Goal: Task Accomplishment & Management: Manage account settings

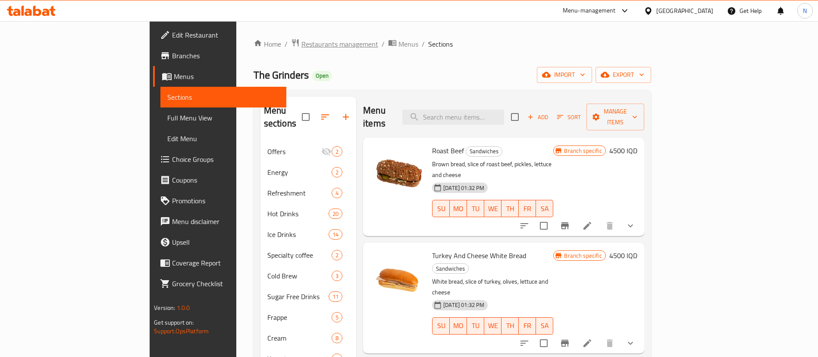
click at [302, 39] on span "Restaurants management" at bounding box center [340, 44] width 77 height 10
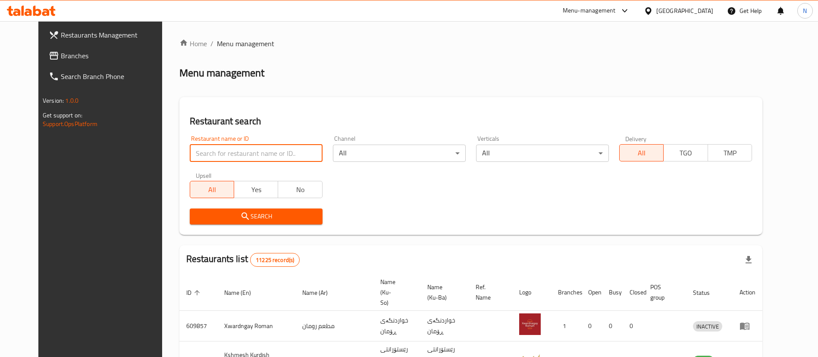
click at [219, 157] on input "search" at bounding box center [256, 153] width 133 height 17
drag, startPoint x: 205, startPoint y: 147, endPoint x: 97, endPoint y: 131, distance: 109.9
click at [97, 131] on div "Restaurants Management Branches Search Branch Phone Version: 1.0.0 Get support …" at bounding box center [409, 332] width 742 height 622
paste input "657814"
type input "657814"
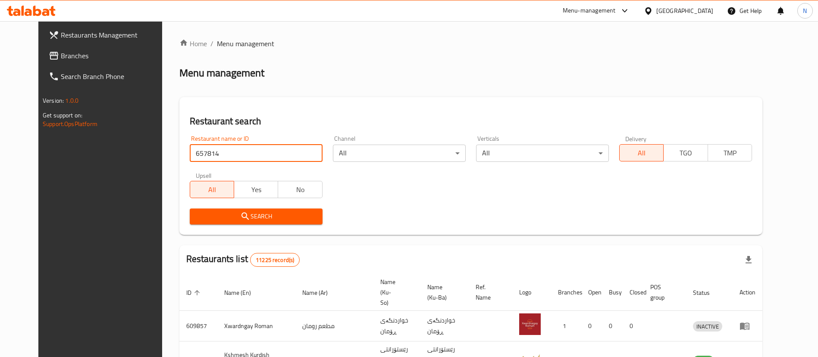
click button "Search" at bounding box center [256, 216] width 133 height 16
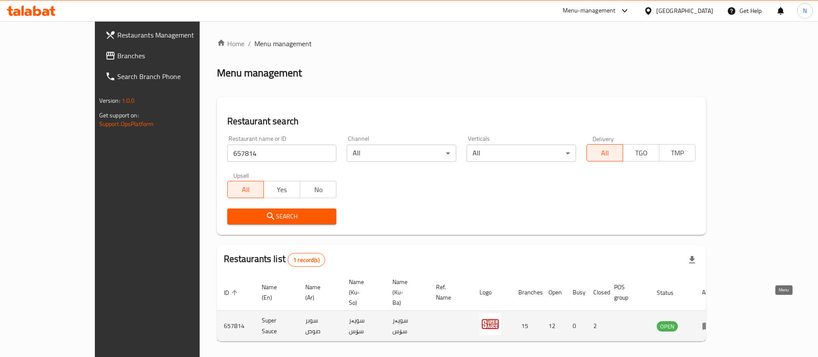
click at [712, 323] on icon "enhanced table" at bounding box center [707, 326] width 9 height 7
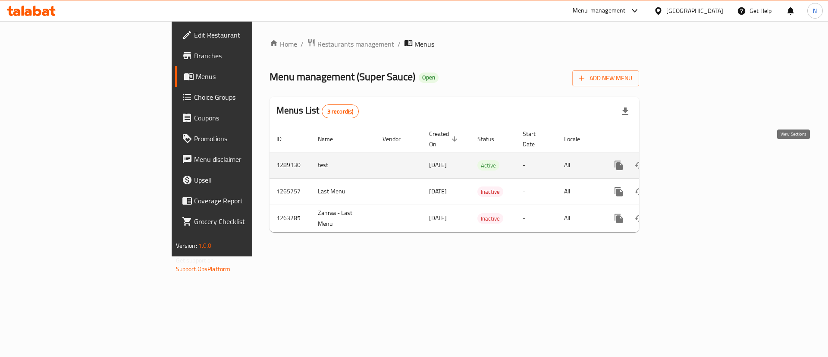
click at [686, 160] on icon "enhanced table" at bounding box center [681, 165] width 10 height 10
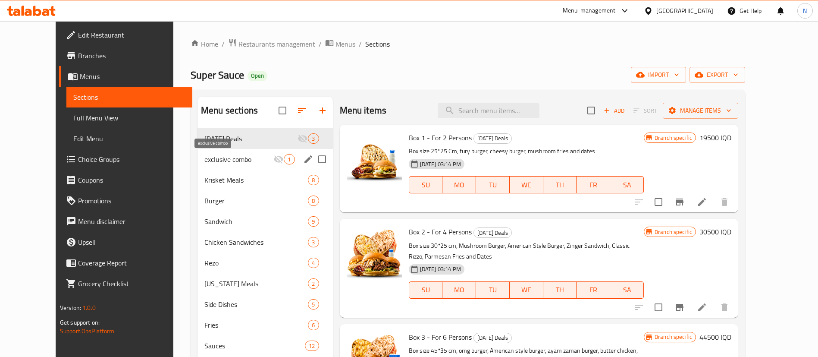
click at [227, 161] on span "exclusive combo" at bounding box center [238, 159] width 69 height 10
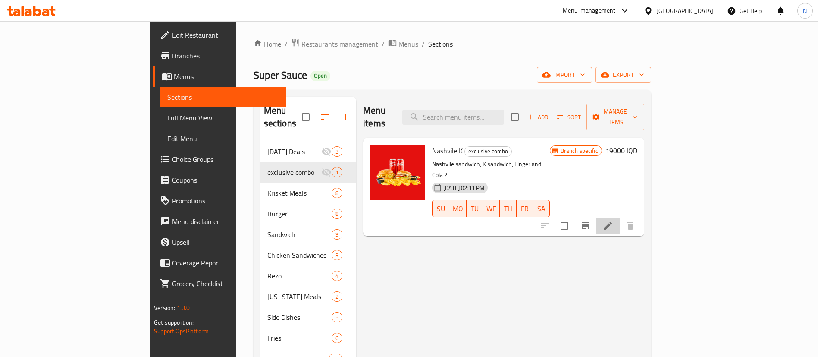
click at [620, 218] on li at bounding box center [608, 226] width 24 height 16
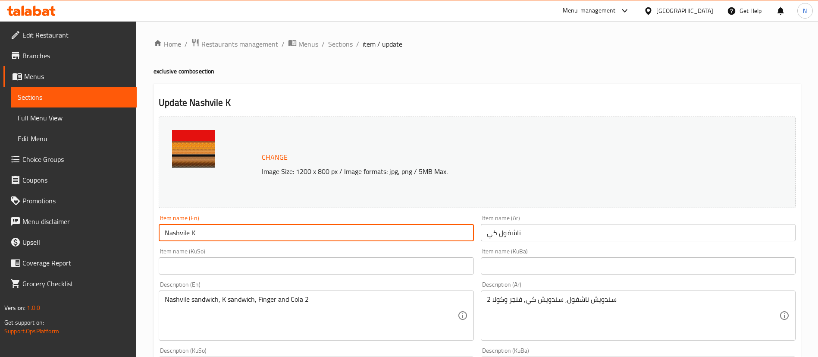
click at [275, 226] on input "Nashvile K" at bounding box center [316, 232] width 315 height 17
click at [199, 232] on input "Nashvile K combo" at bounding box center [316, 232] width 315 height 17
type input "Nashvile K Combo"
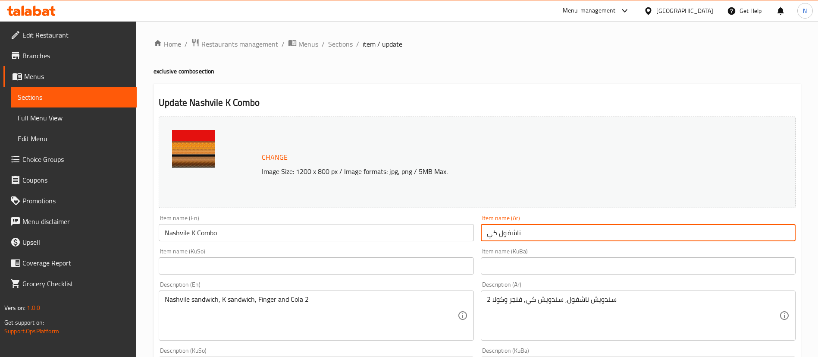
click at [485, 234] on input "ناشفول كي" at bounding box center [638, 232] width 315 height 17
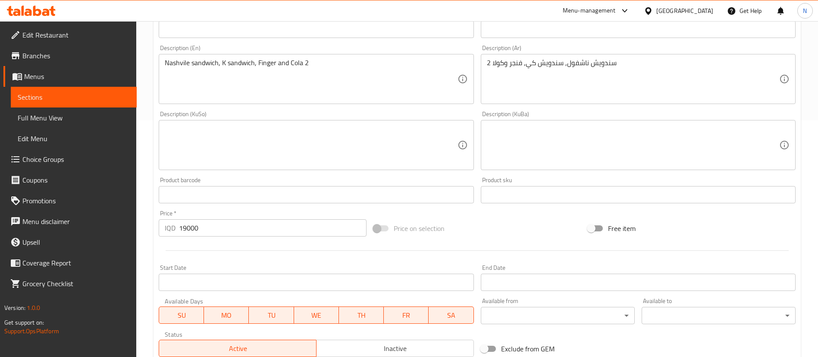
scroll to position [365, 0]
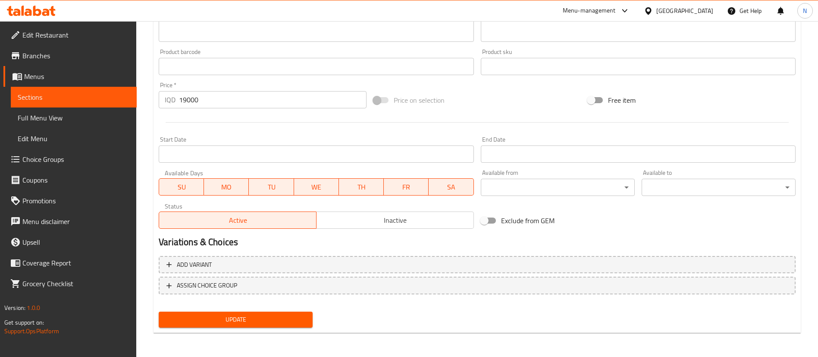
type input "كومبو ناشفول كي"
click at [226, 320] on span "Update" at bounding box center [236, 319] width 140 height 11
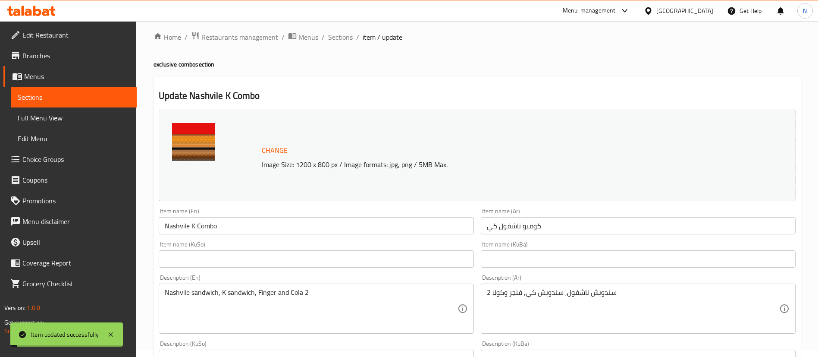
scroll to position [0, 0]
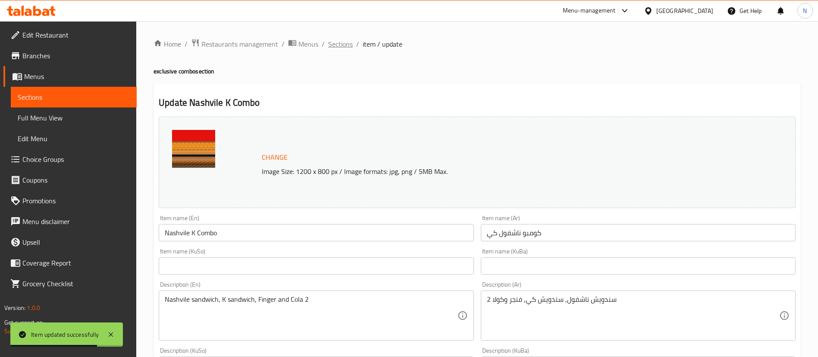
click at [328, 42] on span "Sections" at bounding box center [340, 44] width 25 height 10
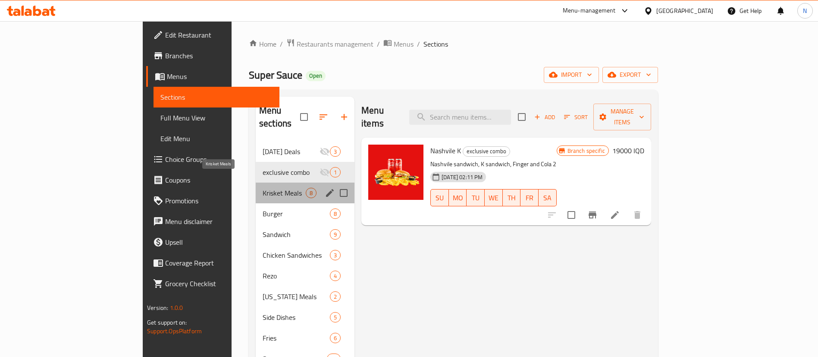
click at [263, 188] on span "Krisket Meals" at bounding box center [284, 193] width 43 height 10
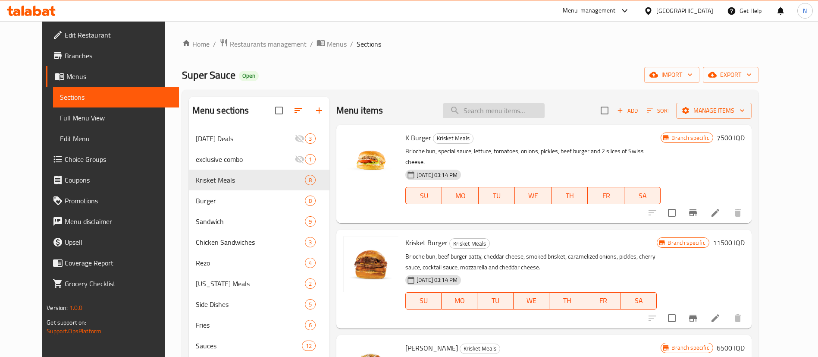
click at [489, 114] on input "search" at bounding box center [494, 110] width 102 height 15
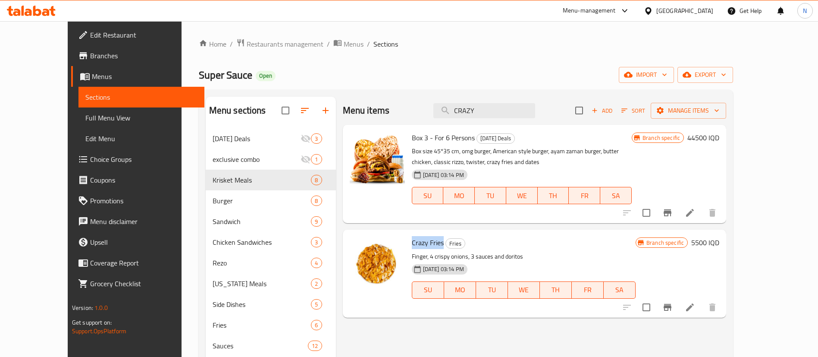
drag, startPoint x: 396, startPoint y: 245, endPoint x: 426, endPoint y: 245, distance: 30.6
click at [426, 245] on span "Crazy Fries" at bounding box center [428, 242] width 32 height 13
copy span "Crazy Fries"
click at [513, 107] on input "CRAZY" at bounding box center [485, 110] width 102 height 15
drag, startPoint x: 513, startPoint y: 107, endPoint x: 427, endPoint y: 113, distance: 86.5
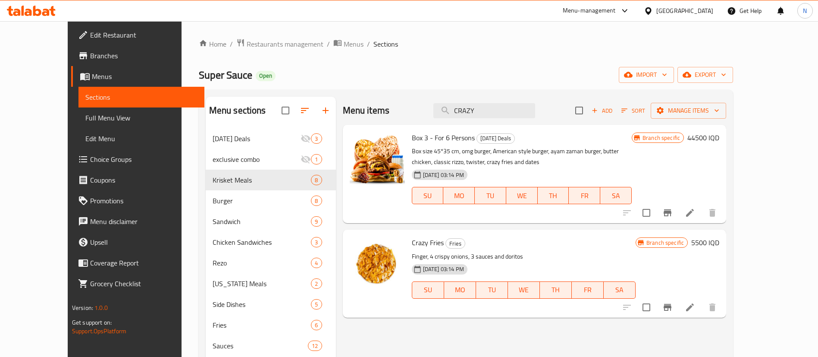
click at [427, 113] on div "Menu items CRAZY Add Sort Manage items" at bounding box center [535, 111] width 384 height 28
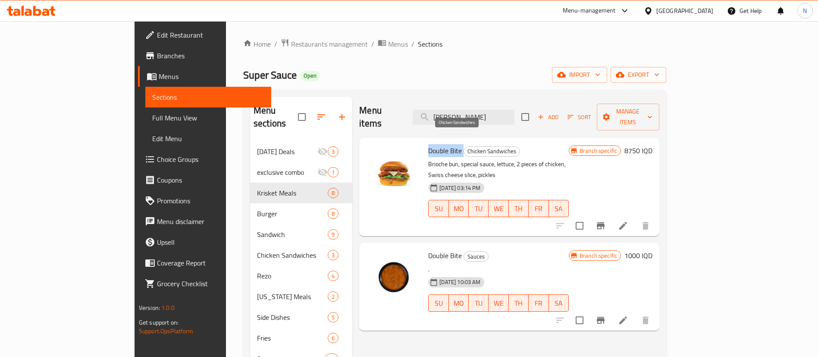
drag, startPoint x: 395, startPoint y: 135, endPoint x: 430, endPoint y: 139, distance: 35.1
click at [430, 145] on h6 "Double Bite Chicken Sandwiches" at bounding box center [498, 151] width 141 height 12
copy h6 "Double Bite"
drag, startPoint x: 511, startPoint y: 105, endPoint x: 437, endPoint y: 111, distance: 74.4
click at [437, 111] on div "Menu items DOUB Add Sort Manage items" at bounding box center [509, 117] width 300 height 41
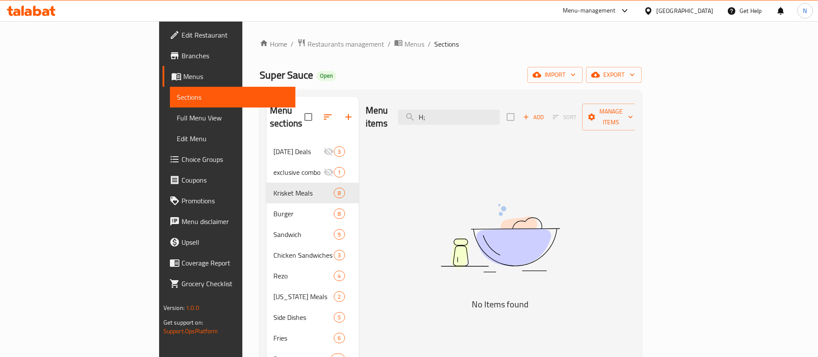
type input "H"
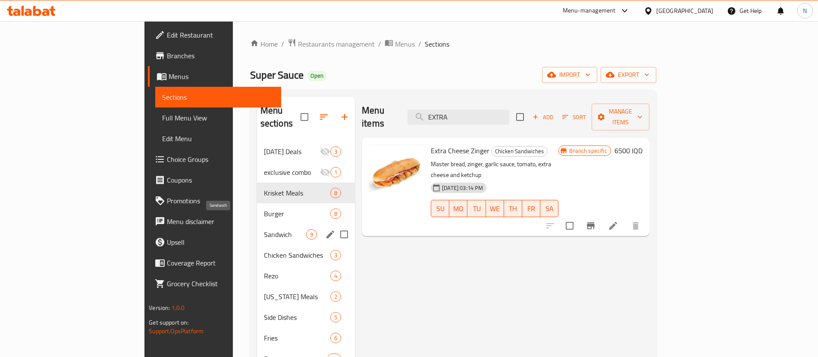
click at [264, 229] on span "Sandwich" at bounding box center [285, 234] width 42 height 10
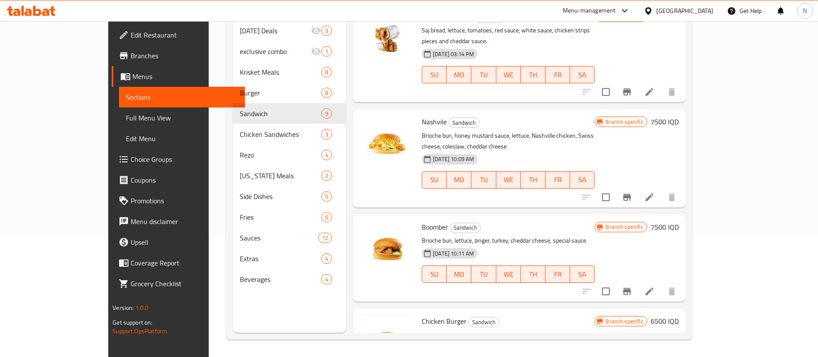
scroll to position [4, 0]
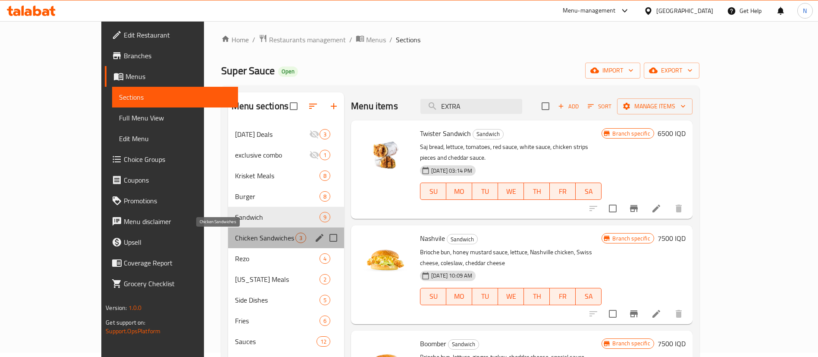
click at [235, 233] on span "Chicken Sandwiches" at bounding box center [265, 238] width 60 height 10
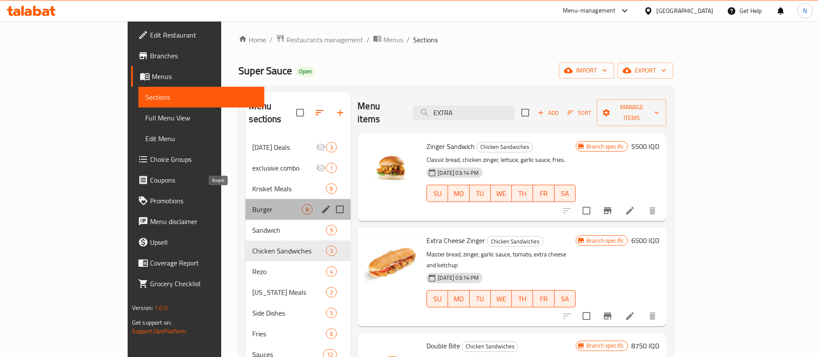
click at [252, 204] on span "Burger" at bounding box center [277, 209] width 50 height 10
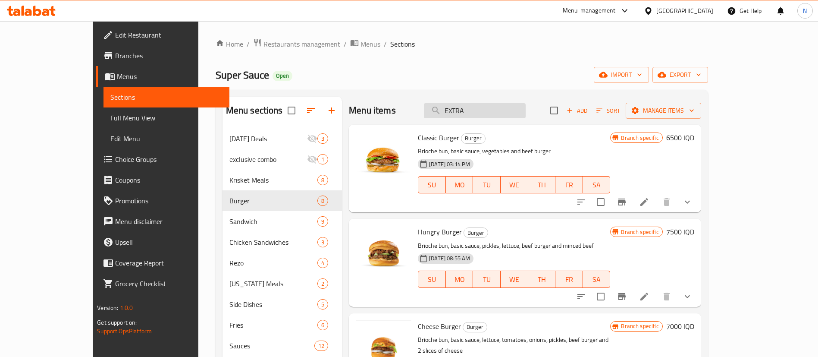
click at [512, 107] on input "EXTRA" at bounding box center [475, 110] width 102 height 15
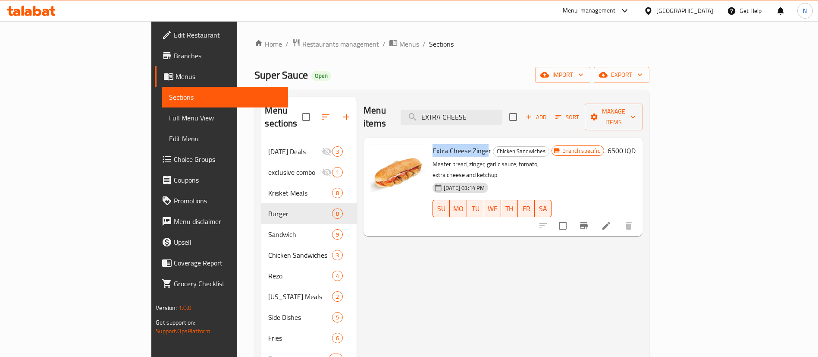
drag, startPoint x: 394, startPoint y: 137, endPoint x: 450, endPoint y: 141, distance: 55.8
click at [450, 141] on div "Extra Cheese Zinger Chicken Sandwiches Master bread, zinger, garlic sauce, toma…" at bounding box center [492, 186] width 126 height 91
click at [451, 144] on span "Extra Cheese Zinger" at bounding box center [462, 150] width 59 height 13
drag, startPoint x: 451, startPoint y: 136, endPoint x: 390, endPoint y: 141, distance: 61.0
click at [390, 141] on div "Extra Cheese Zinger Chicken Sandwiches Master bread, zinger, garlic sauce, toma…" at bounding box center [503, 186] width 272 height 91
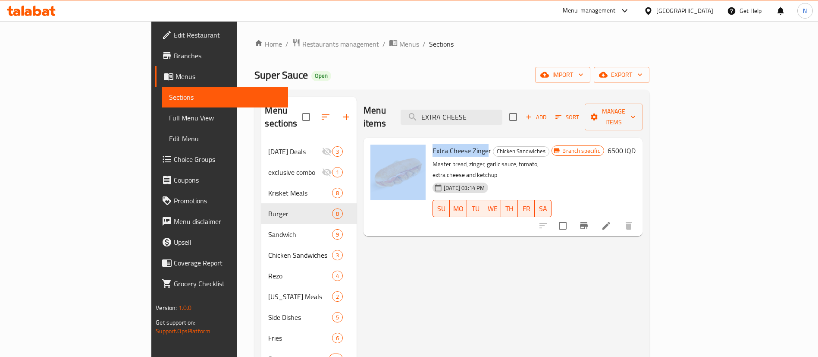
click at [433, 144] on span "Extra Cheese Zinger" at bounding box center [462, 150] width 59 height 13
drag, startPoint x: 396, startPoint y: 136, endPoint x: 453, endPoint y: 142, distance: 57.7
click at [453, 145] on h6 "Extra Cheese Zinger Chicken Sandwiches" at bounding box center [492, 151] width 119 height 12
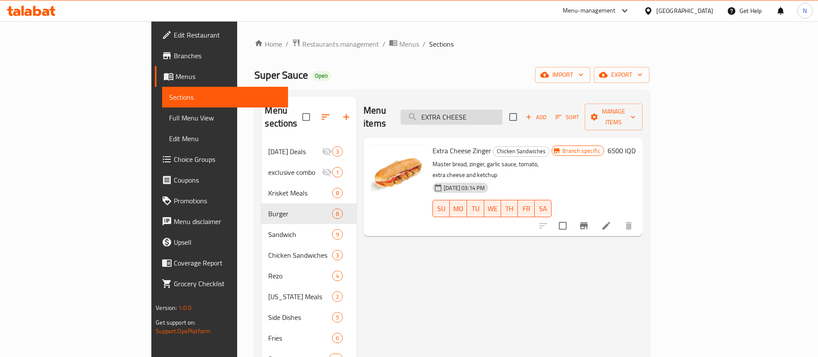
click at [496, 111] on input "EXTRA CHEESE" at bounding box center [452, 117] width 102 height 15
drag, startPoint x: 395, startPoint y: 136, endPoint x: 455, endPoint y: 135, distance: 60.0
click at [455, 145] on h6 "Extra Cheese Zinger Chicken Sandwiches" at bounding box center [492, 151] width 119 height 12
copy h6 "Extra Cheese Zinger"
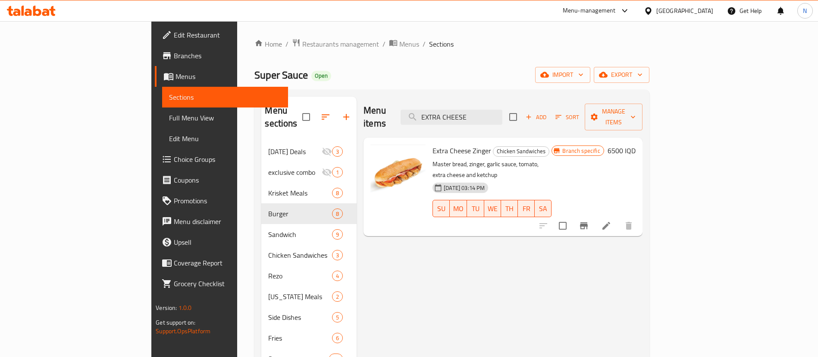
drag, startPoint x: 529, startPoint y: 114, endPoint x: 438, endPoint y: 99, distance: 91.8
click at [438, 99] on div "Menu items EXTRA CHEESE Add Sort Manage items" at bounding box center [503, 117] width 279 height 41
type input "BOOM"
click at [433, 144] on span "Boomber" at bounding box center [446, 150] width 26 height 13
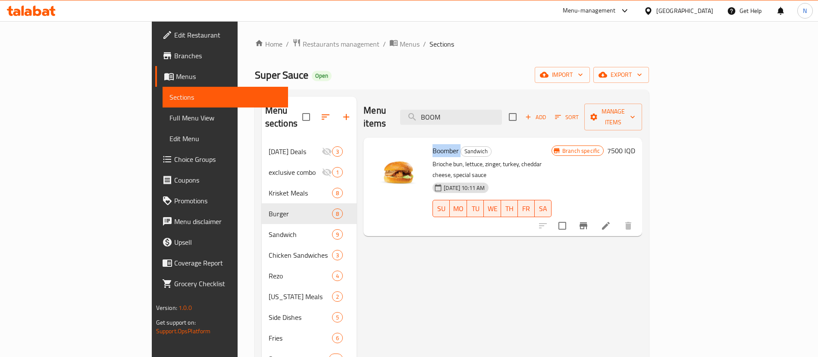
copy h6 "Boomber"
click at [610, 222] on icon at bounding box center [606, 226] width 8 height 8
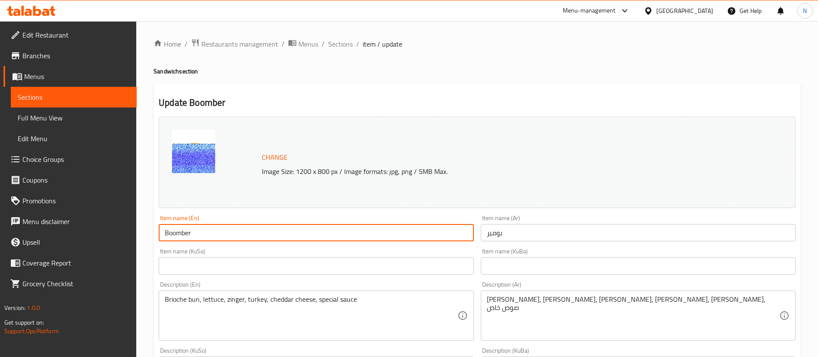
click at [202, 229] on input "Boomber" at bounding box center [316, 232] width 315 height 17
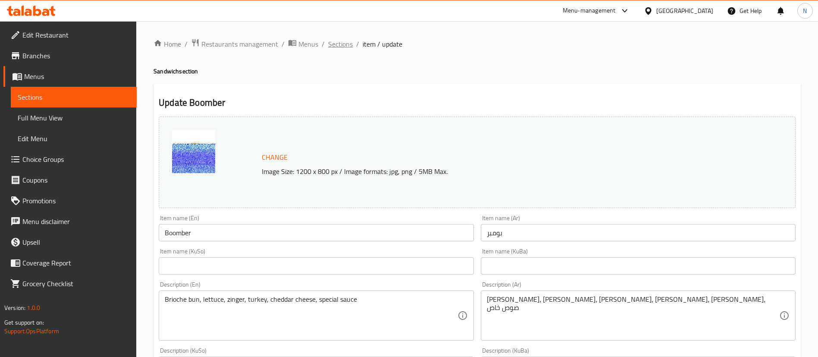
click at [336, 49] on span "Sections" at bounding box center [340, 44] width 25 height 10
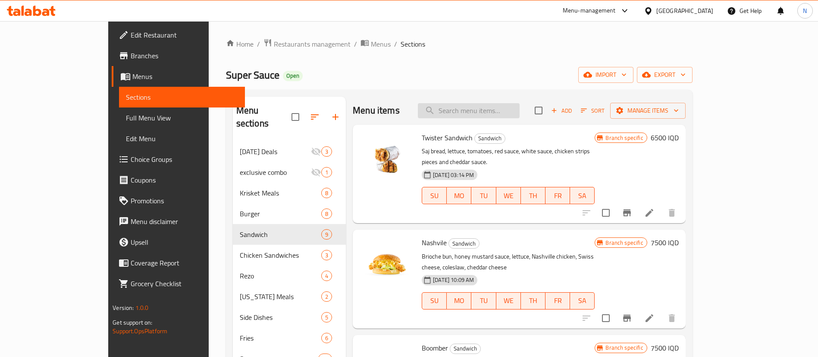
click at [490, 113] on input "search" at bounding box center [469, 110] width 102 height 15
type input "C"
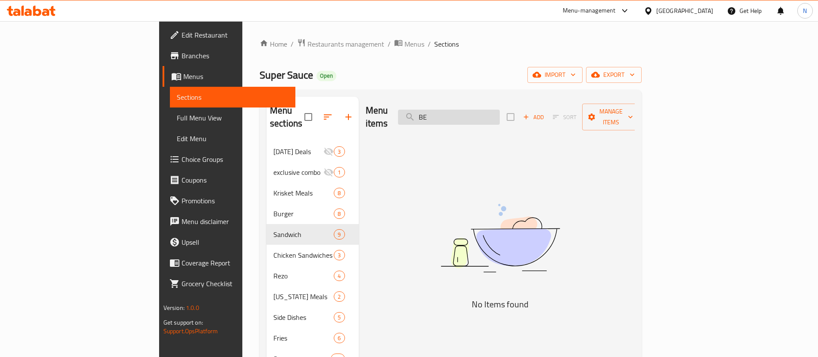
type input "B"
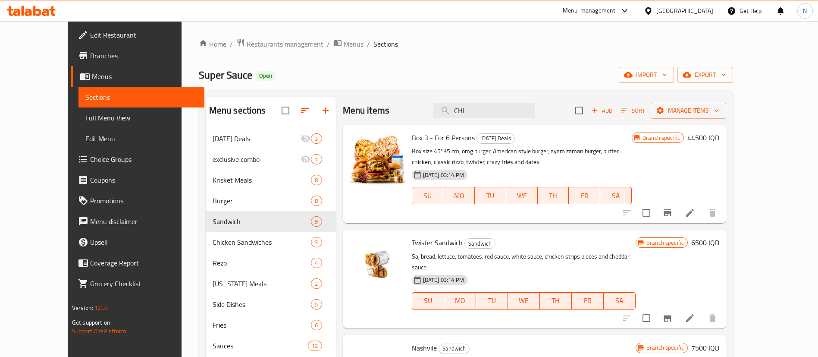
drag, startPoint x: 489, startPoint y: 117, endPoint x: 453, endPoint y: 109, distance: 37.2
click at [453, 109] on div "Menu items CHI Add Sort Manage items" at bounding box center [535, 111] width 384 height 28
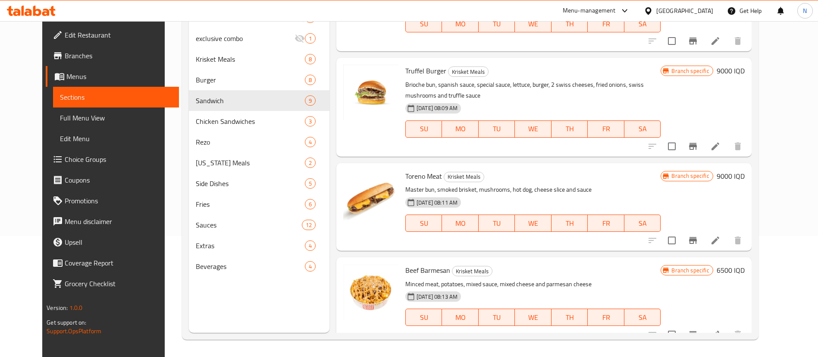
scroll to position [647, 0]
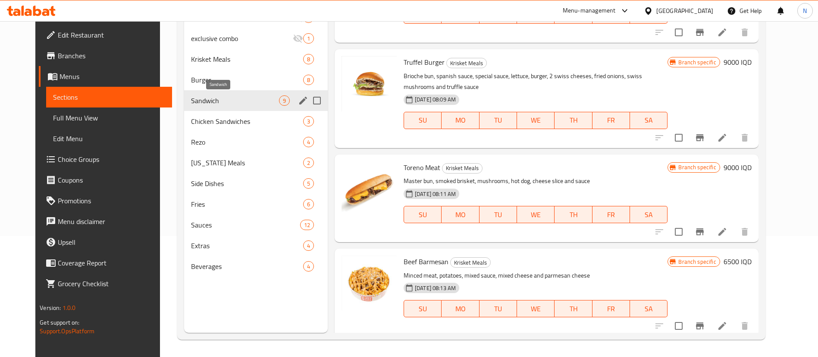
type input "B"
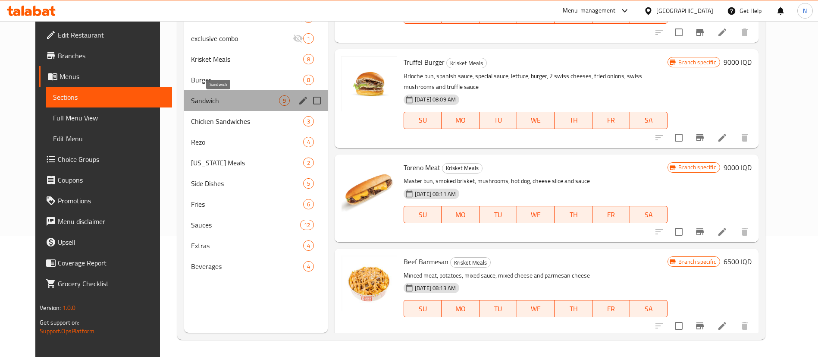
click at [204, 101] on span "Sandwich" at bounding box center [235, 100] width 88 height 10
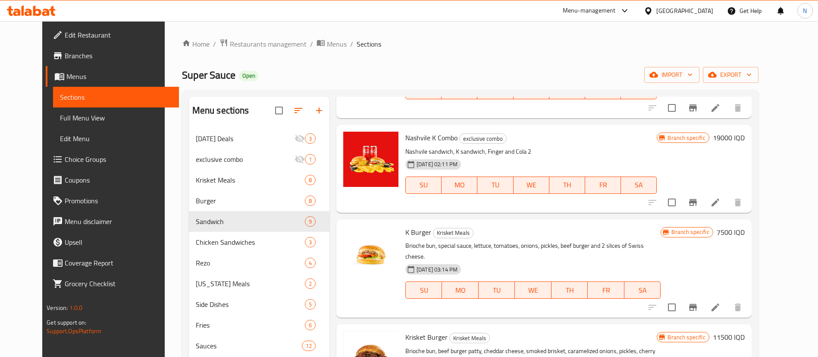
scroll to position [318, 0]
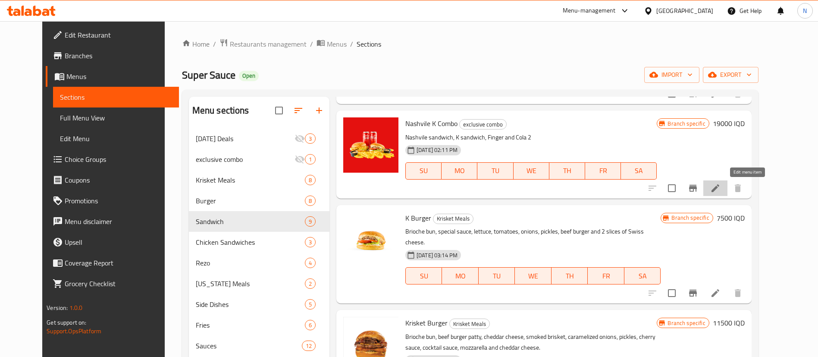
click at [721, 183] on icon at bounding box center [715, 188] width 10 height 10
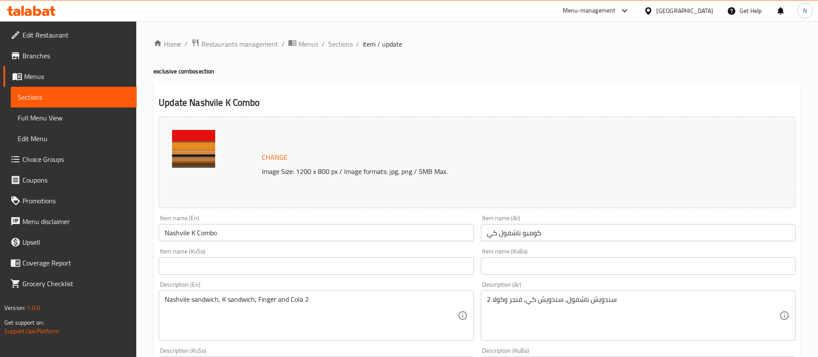
scroll to position [365, 0]
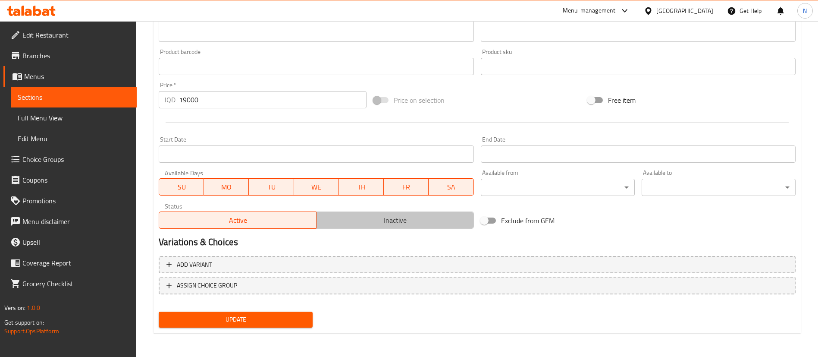
click at [369, 217] on span "Inactive" at bounding box center [395, 220] width 151 height 13
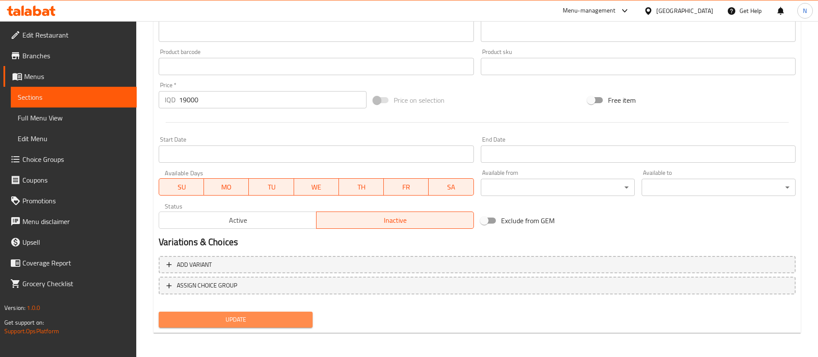
click at [245, 323] on span "Update" at bounding box center [236, 319] width 140 height 11
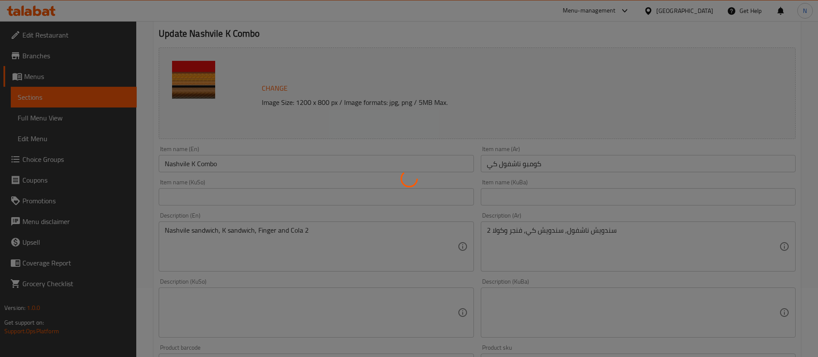
scroll to position [0, 0]
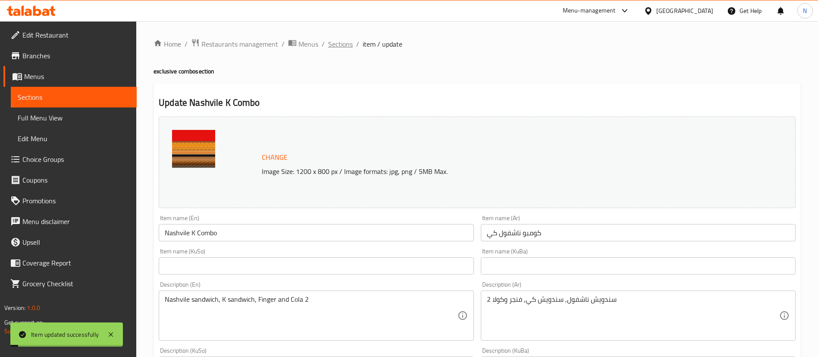
click at [345, 40] on span "Sections" at bounding box center [340, 44] width 25 height 10
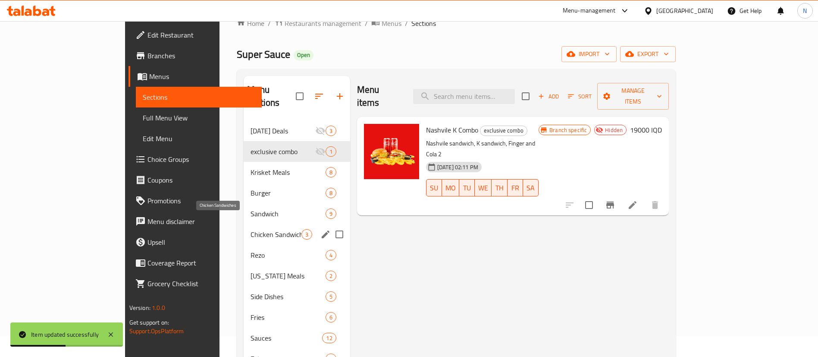
scroll to position [24, 0]
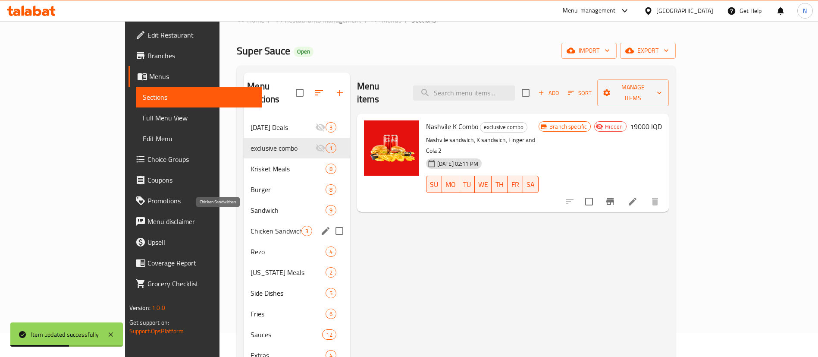
click at [251, 226] on span "Chicken Sandwiches" at bounding box center [276, 231] width 50 height 10
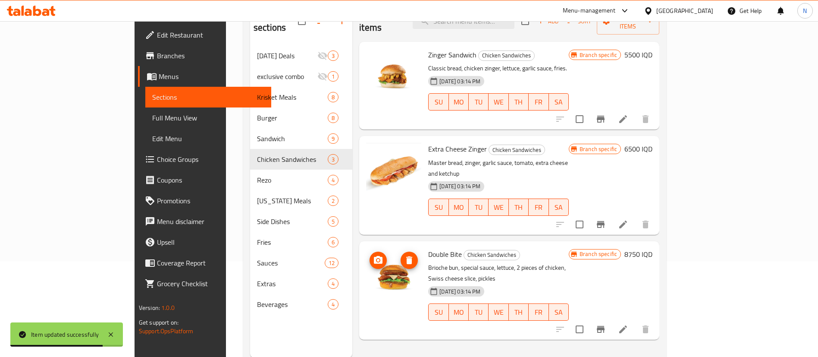
scroll to position [97, 0]
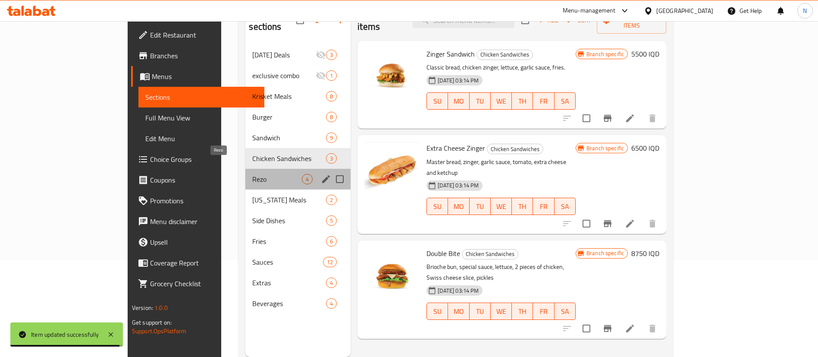
click at [252, 174] on span "Rezo" at bounding box center [277, 179] width 50 height 10
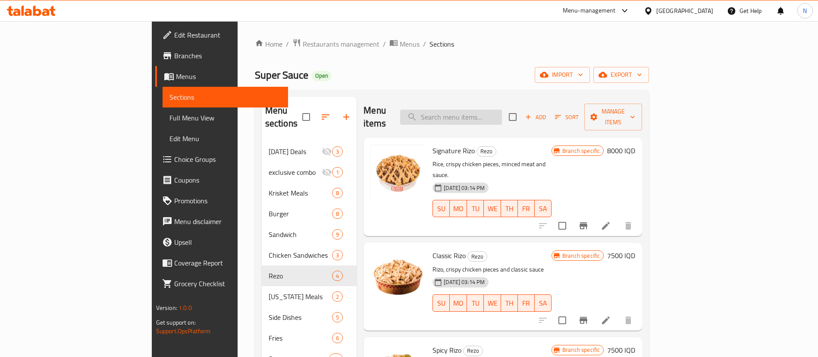
click at [502, 110] on input "search" at bounding box center [451, 117] width 102 height 15
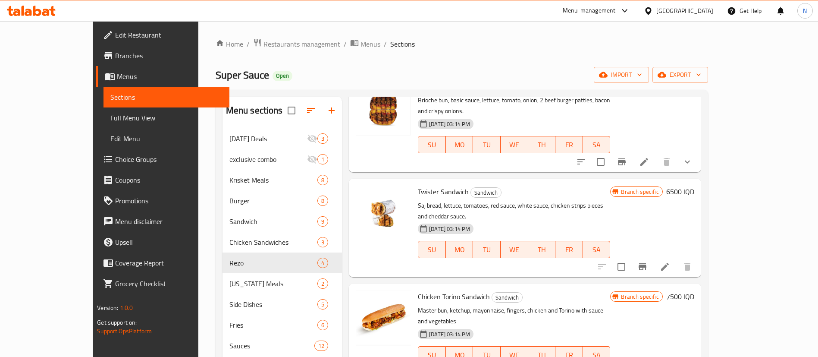
scroll to position [871, 0]
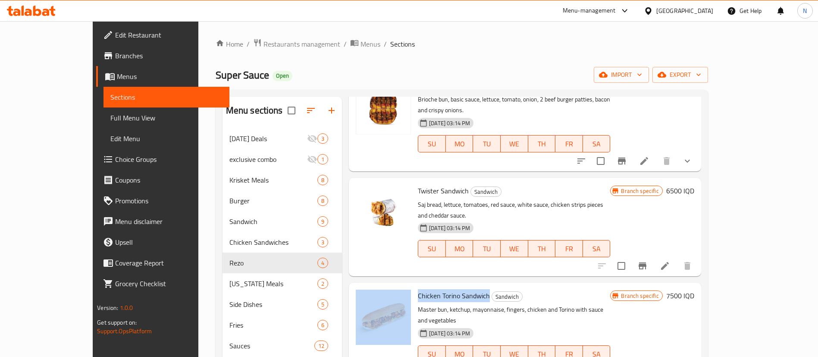
drag, startPoint x: 465, startPoint y: 207, endPoint x: 390, endPoint y: 207, distance: 74.6
click at [390, 286] on div "Chicken Torino Sandwich Sandwich Master bun, ketchup, mayonnaise, fingers, chic…" at bounding box center [525, 331] width 346 height 91
copy div "Chicken Torino Sandwich"
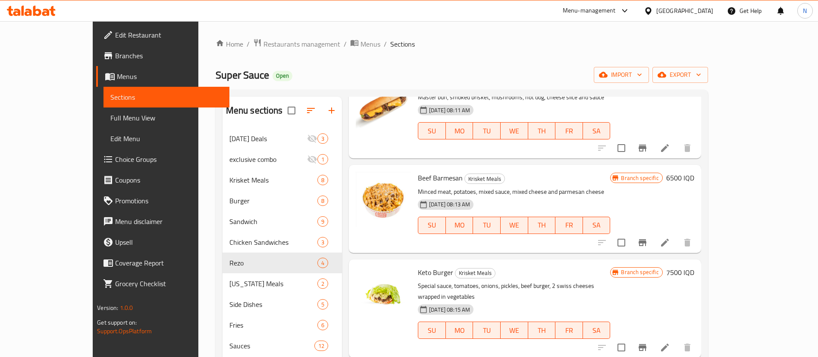
scroll to position [0, 0]
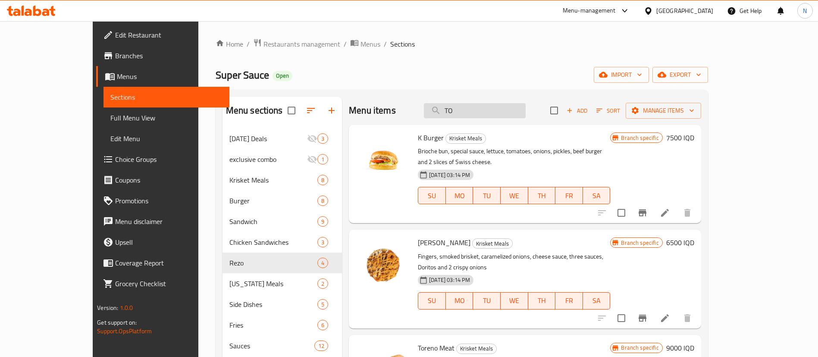
drag, startPoint x: 494, startPoint y: 104, endPoint x: 455, endPoint y: 107, distance: 38.5
click at [455, 107] on input "TO" at bounding box center [475, 110] width 102 height 15
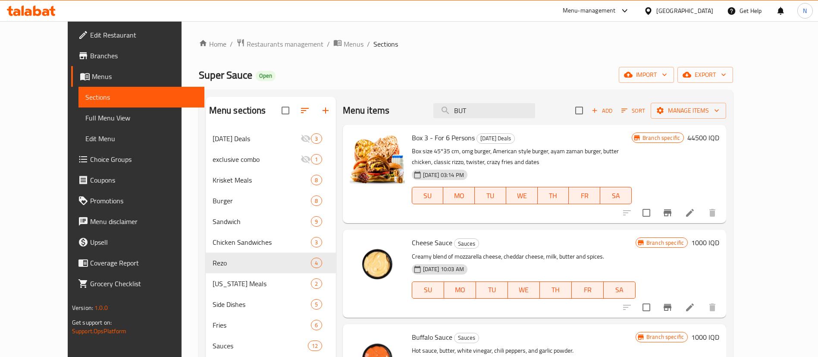
drag, startPoint x: 384, startPoint y: 242, endPoint x: 369, endPoint y: 66, distance: 176.2
click at [369, 66] on div "Home / Restaurants management / Menus / Sections Super Sauce Open import export…" at bounding box center [466, 249] width 535 height 422
drag, startPoint x: 502, startPoint y: 117, endPoint x: 465, endPoint y: 112, distance: 37.0
click at [465, 112] on input "BUT" at bounding box center [485, 110] width 102 height 15
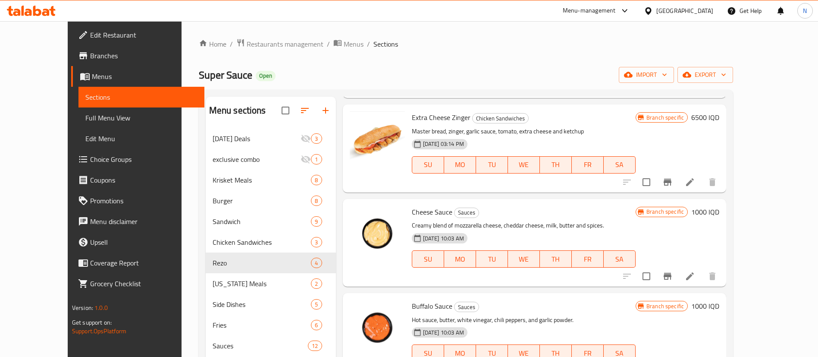
scroll to position [34, 0]
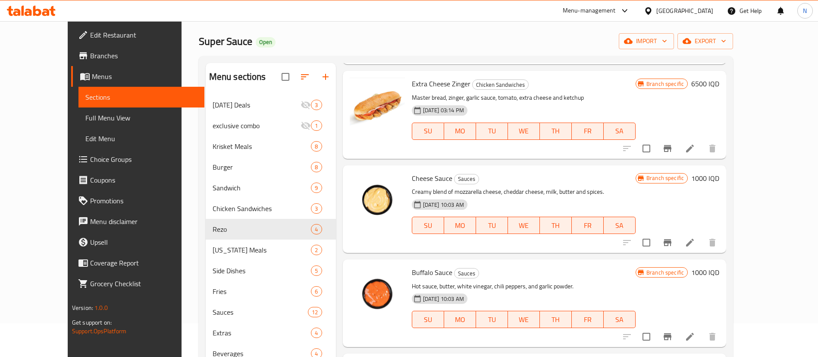
type input "TER"
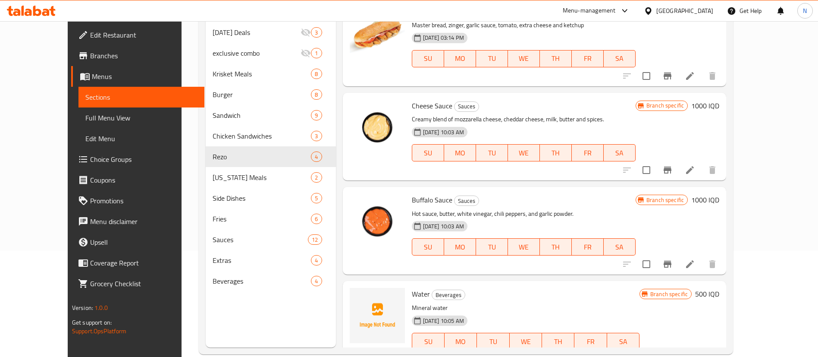
drag, startPoint x: 473, startPoint y: 138, endPoint x: 828, endPoint y: 355, distance: 415.9
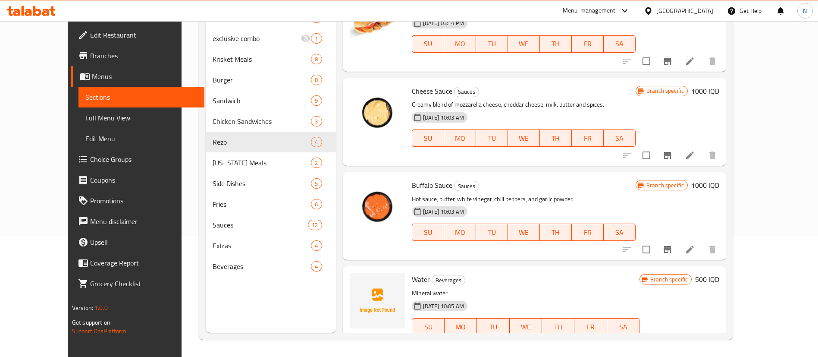
click at [415, 327] on div "Water Beverages Mineral water 10-08-2025 10:05 AM SU MO TU WE TH FR SA" at bounding box center [526, 310] width 235 height 81
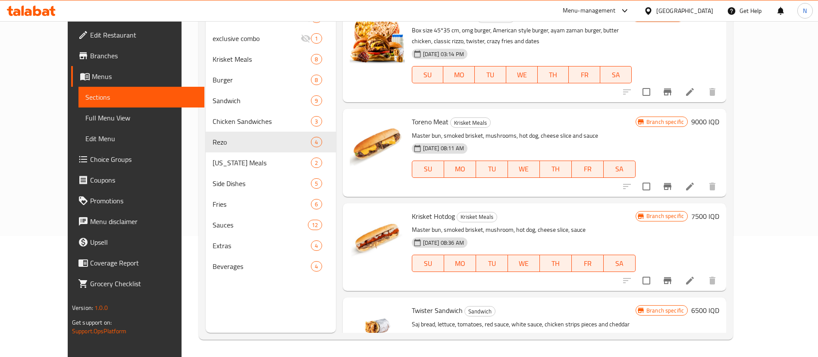
scroll to position [99, 0]
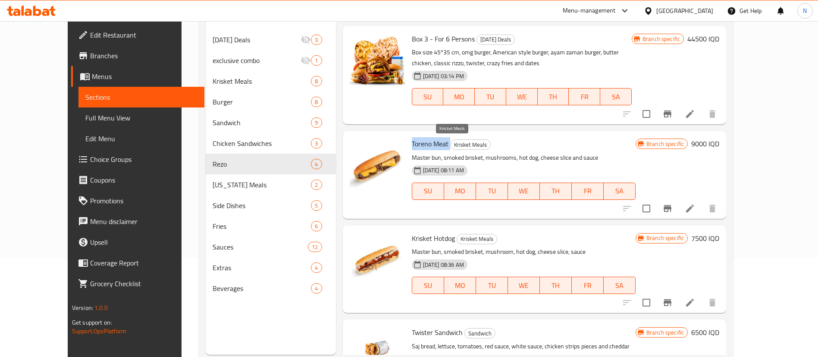
drag, startPoint x: 396, startPoint y: 141, endPoint x: 432, endPoint y: 142, distance: 35.8
click at [432, 142] on h6 "Toreno Meat Krisket Meals" at bounding box center [524, 144] width 224 height 12
copy h6 "Toreno Meat"
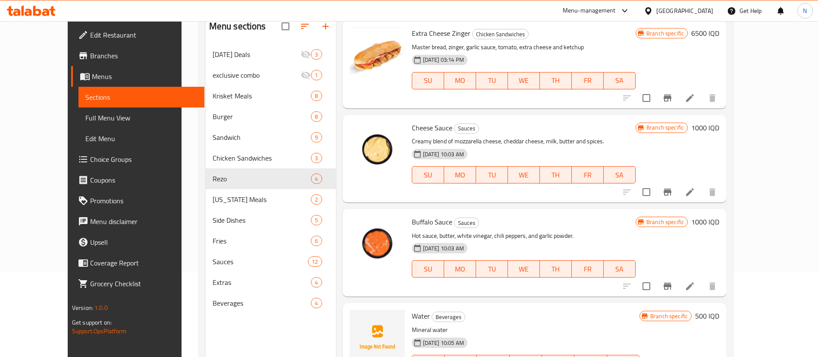
scroll to position [121, 0]
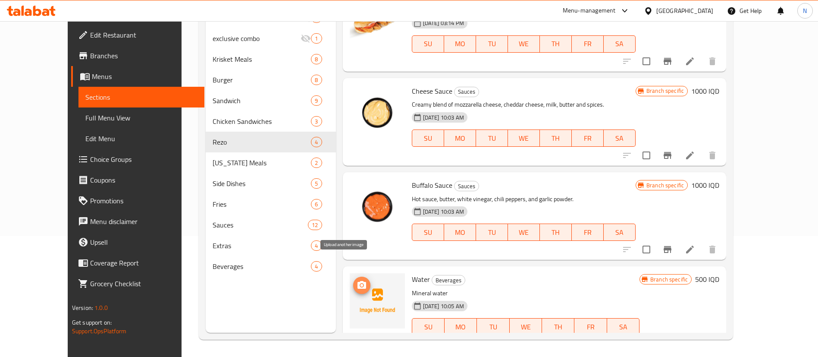
click at [357, 280] on icon "upload picture" at bounding box center [362, 285] width 10 height 10
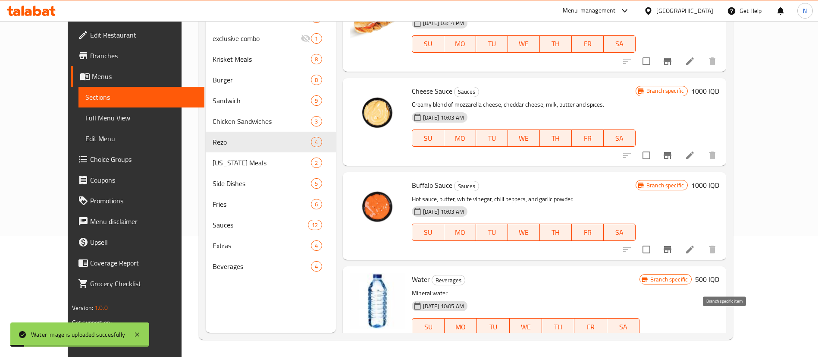
click at [672, 340] on icon "Branch-specific-item" at bounding box center [668, 343] width 8 height 7
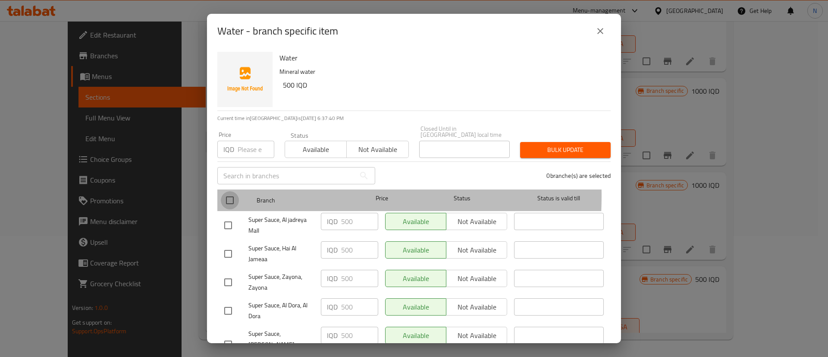
click at [229, 191] on input "checkbox" at bounding box center [230, 200] width 18 height 18
checkbox input "true"
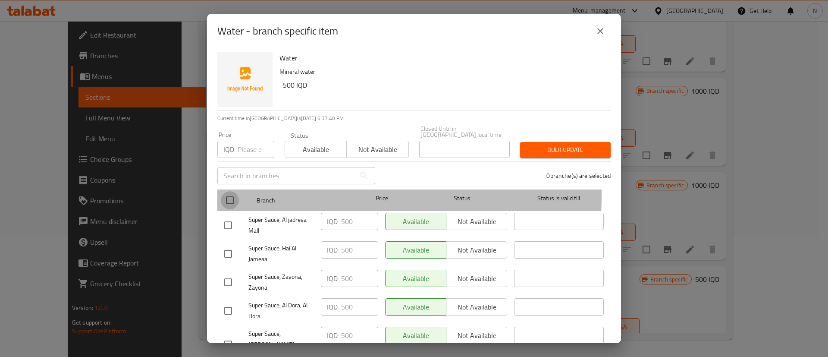
checkbox input "true"
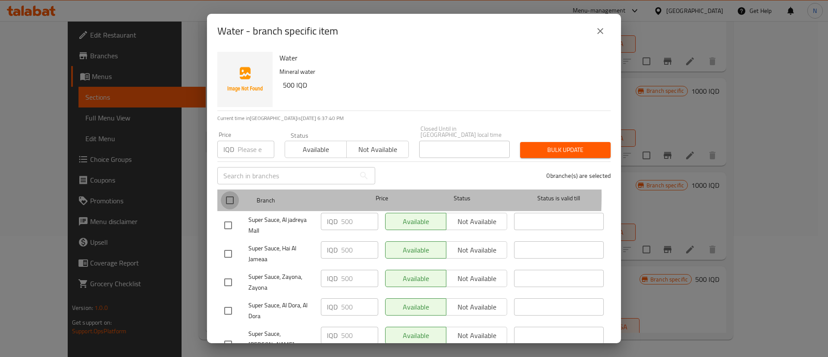
checkbox input "true"
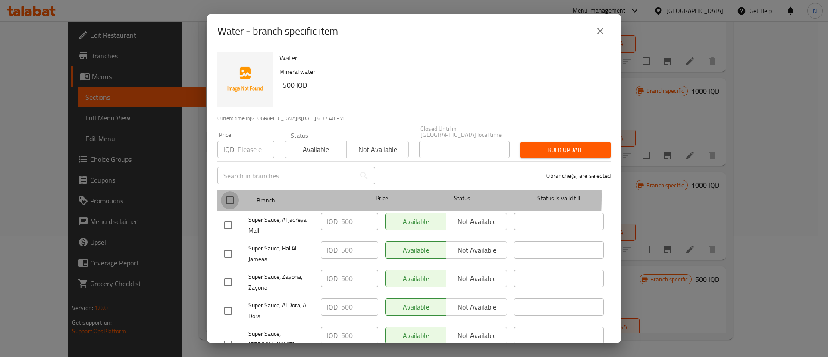
checkbox input "true"
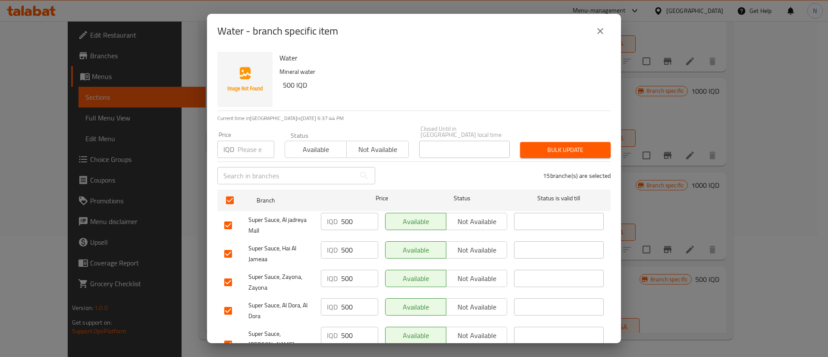
click at [239, 171] on input "text" at bounding box center [286, 175] width 138 height 17
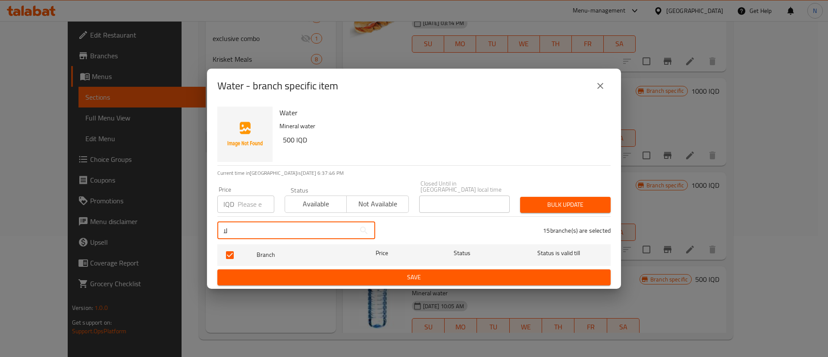
type input "ل"
type input "Beverages"
drag, startPoint x: 260, startPoint y: 226, endPoint x: 206, endPoint y: 223, distance: 54.0
click at [206, 223] on div "Water - branch specific item Water Mineral water 500 IQD Current time in Iraq i…" at bounding box center [414, 178] width 828 height 357
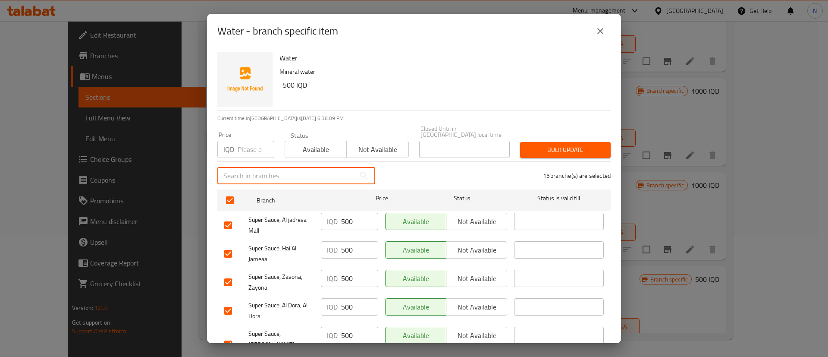
click at [258, 167] on input "text" at bounding box center [286, 175] width 138 height 17
paste input "Beverages"
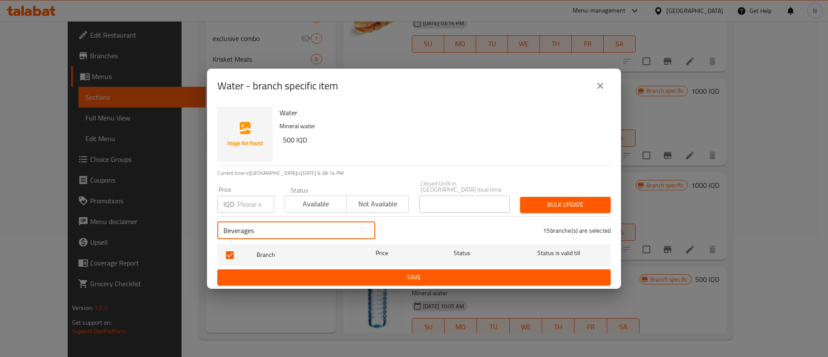
type input "Beverages"
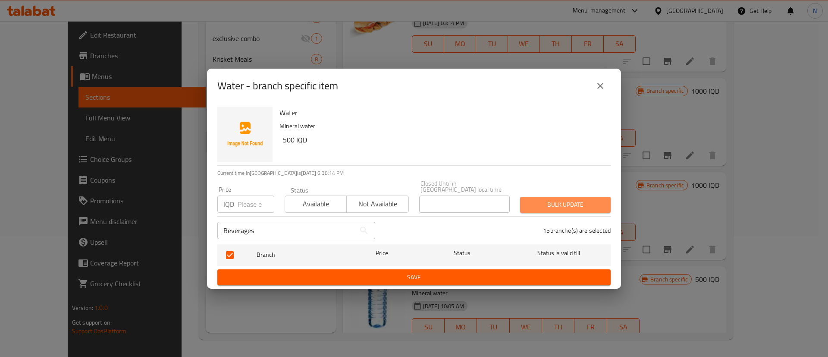
click at [564, 205] on span "Bulk update" at bounding box center [565, 204] width 77 height 11
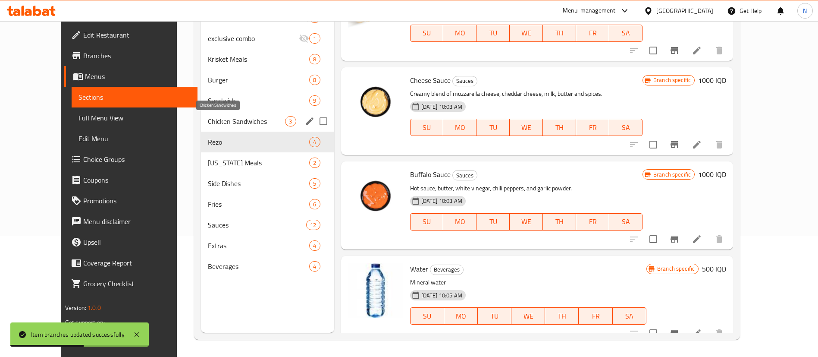
scroll to position [0, 0]
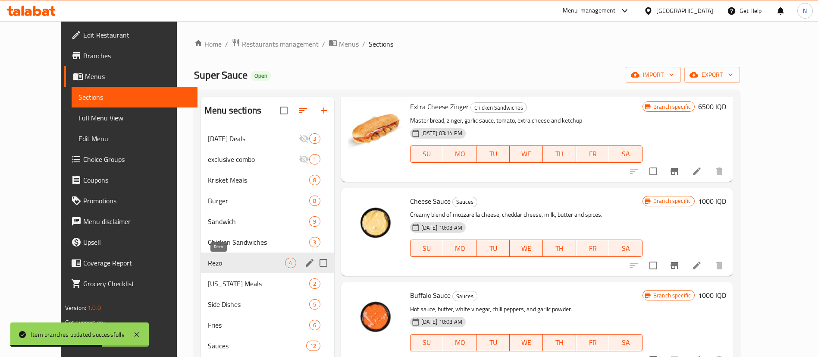
click at [208, 264] on span "Rezo" at bounding box center [246, 263] width 77 height 10
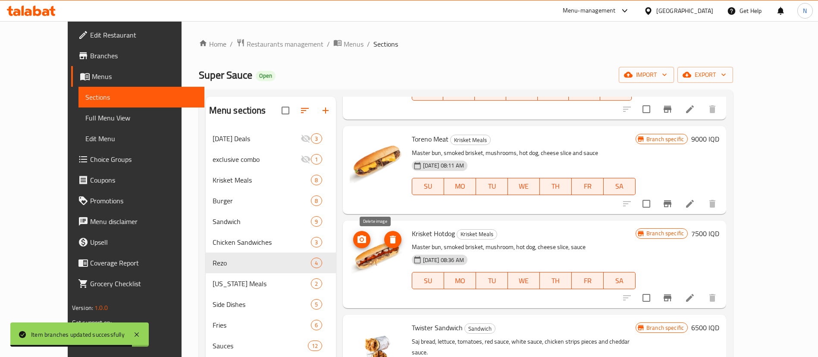
scroll to position [103, 0]
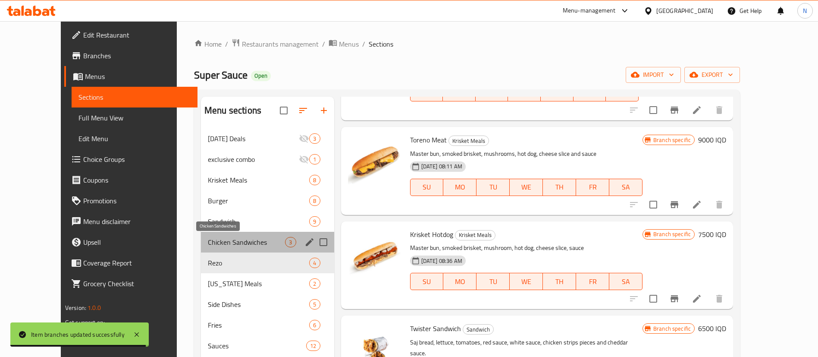
click at [208, 239] on span "Chicken Sandwiches" at bounding box center [246, 242] width 77 height 10
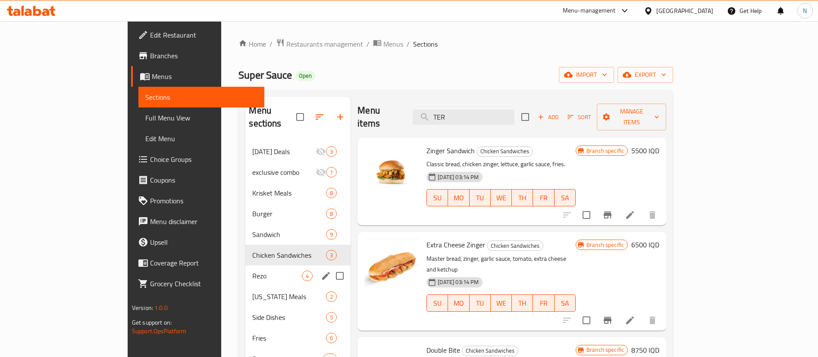
scroll to position [121, 0]
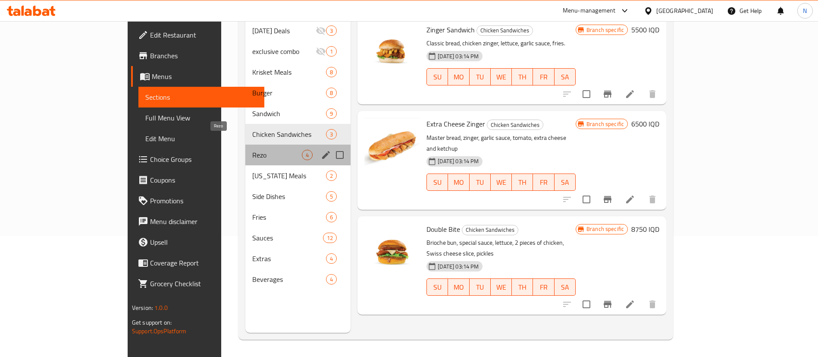
click at [252, 150] on span "Rezo" at bounding box center [277, 155] width 50 height 10
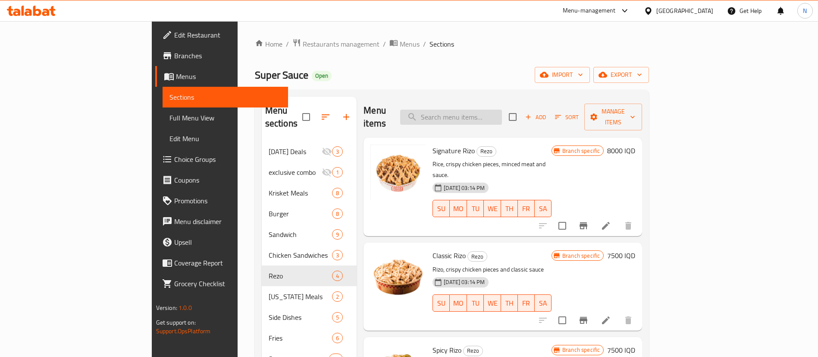
drag, startPoint x: 500, startPoint y: 107, endPoint x: 466, endPoint y: 107, distance: 33.6
click at [466, 110] on input "search" at bounding box center [451, 117] width 102 height 15
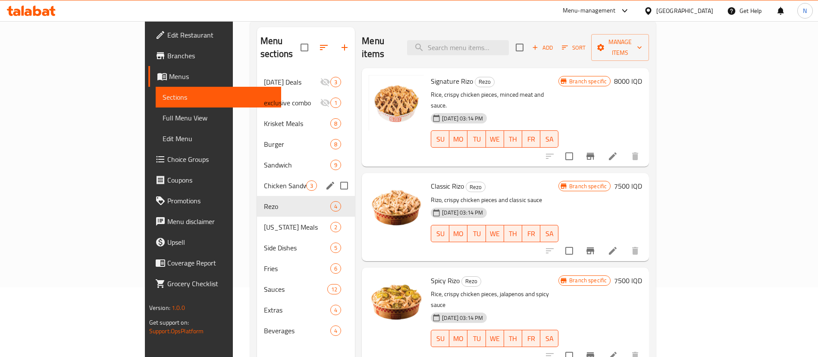
scroll to position [91, 0]
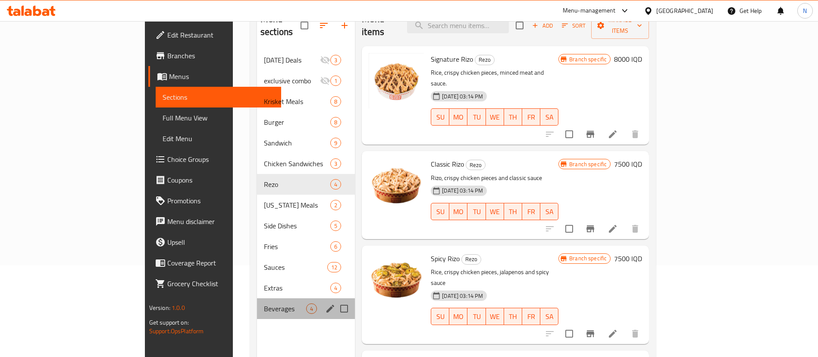
click at [257, 303] on div "Beverages 4" at bounding box center [306, 308] width 98 height 21
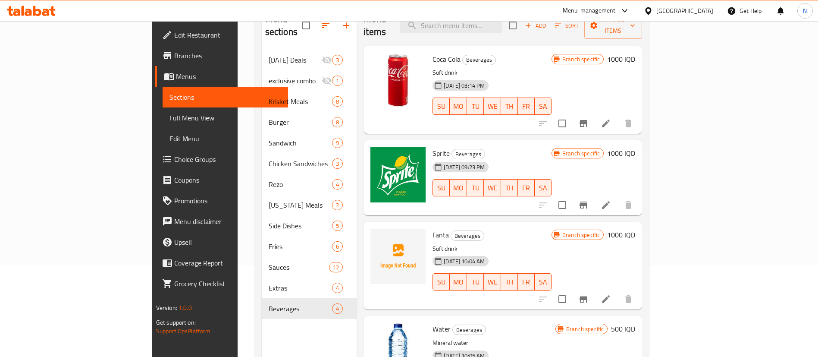
scroll to position [29, 0]
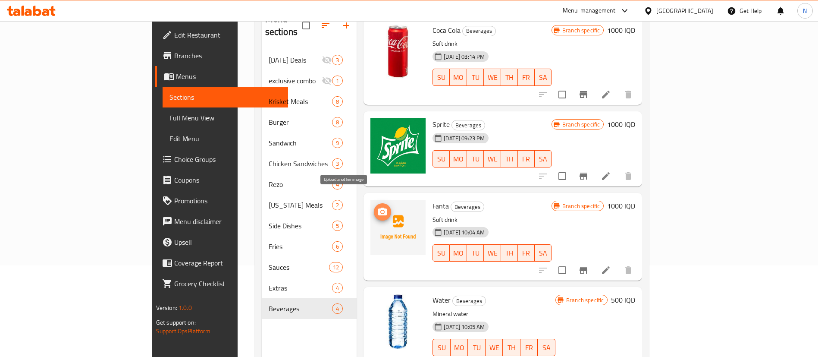
click at [381, 211] on circle "upload picture" at bounding box center [382, 212] width 3 height 3
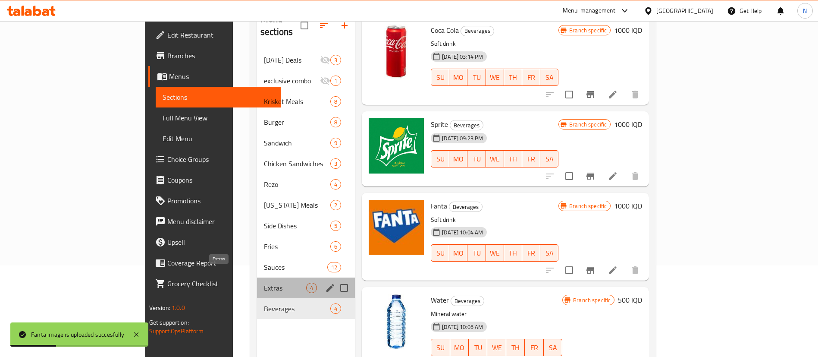
click at [264, 283] on span "Extras" at bounding box center [285, 288] width 42 height 10
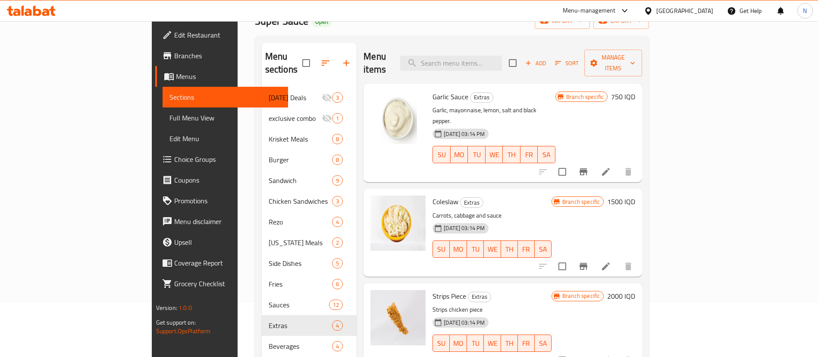
scroll to position [53, 0]
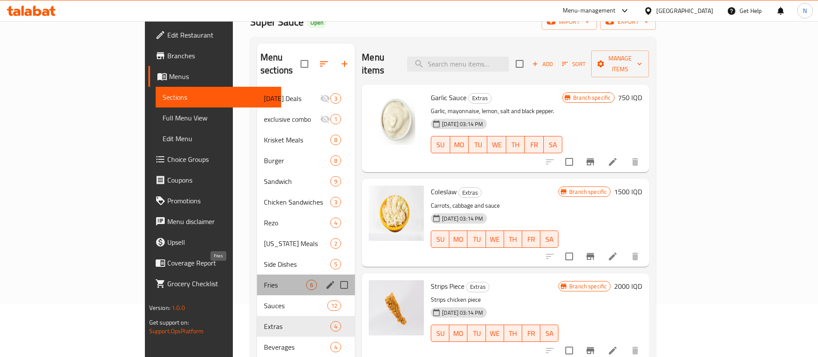
click at [264, 280] on span "Fries" at bounding box center [285, 285] width 42 height 10
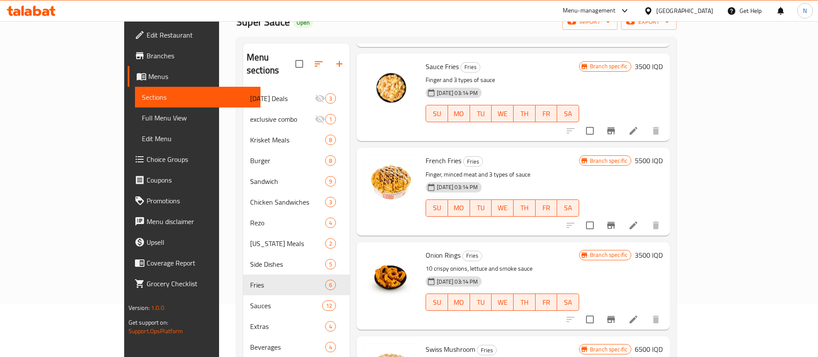
scroll to position [121, 0]
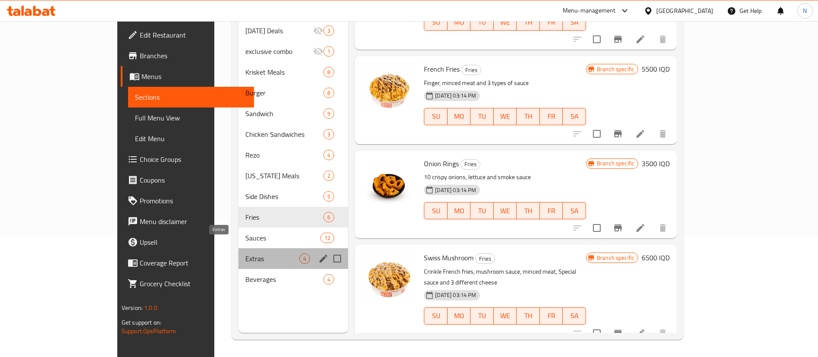
click at [245, 253] on span "Extras" at bounding box center [272, 258] width 54 height 10
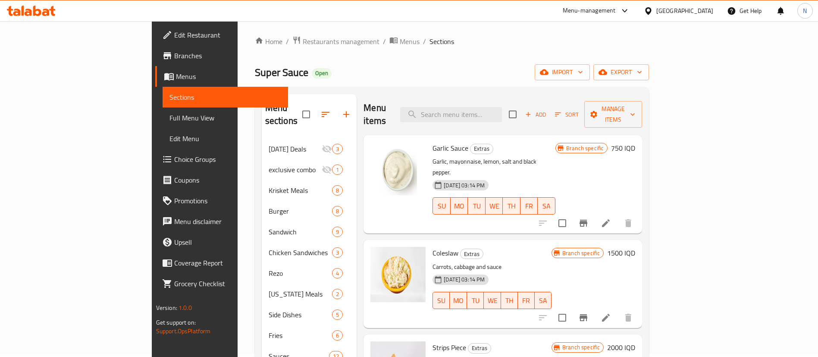
scroll to position [2, 0]
click at [588, 315] on icon "Branch-specific-item" at bounding box center [584, 318] width 8 height 7
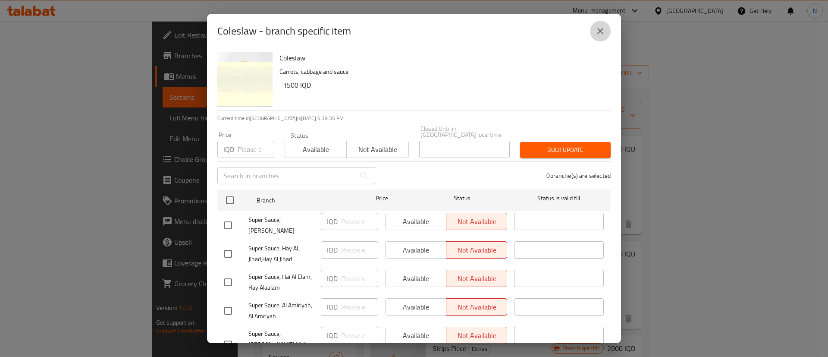
click at [602, 28] on icon "close" at bounding box center [600, 31] width 10 height 10
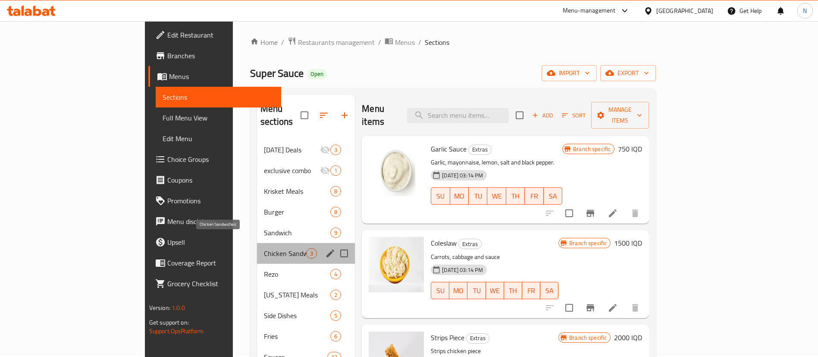
click at [264, 248] on span "Chicken Sandwiches" at bounding box center [285, 253] width 42 height 10
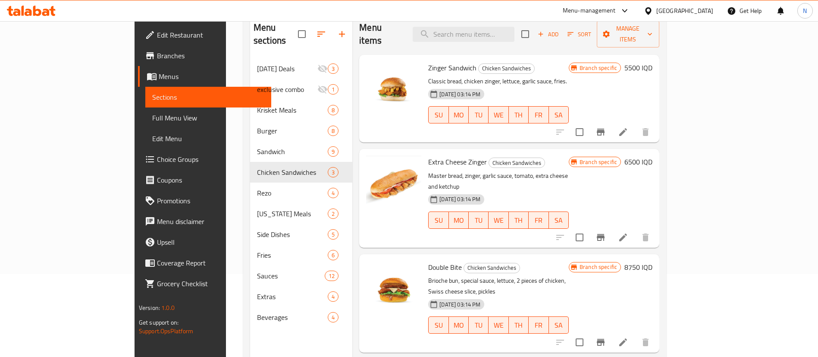
scroll to position [36, 0]
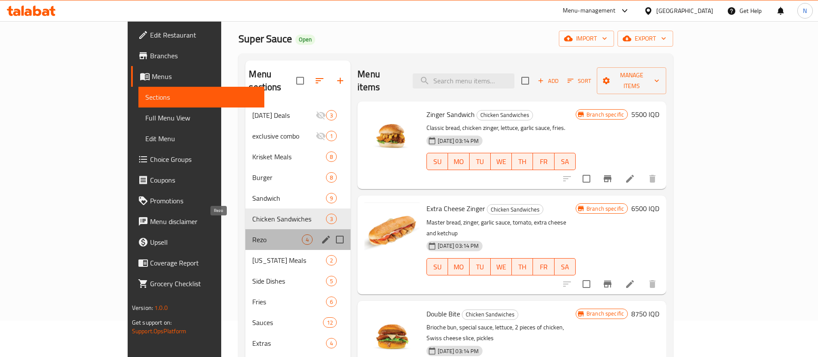
click at [252, 234] on span "Rezo" at bounding box center [277, 239] width 50 height 10
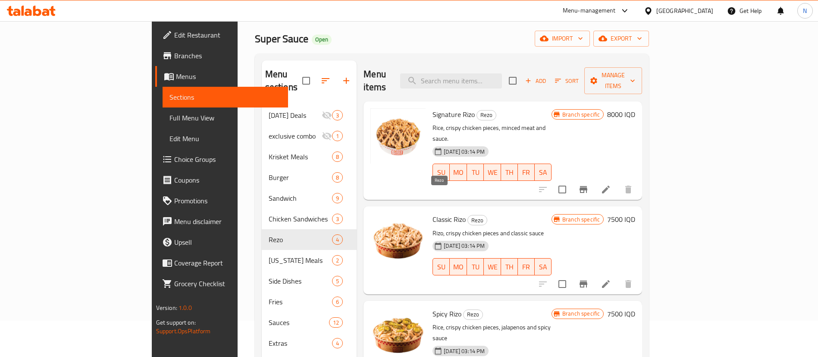
scroll to position [40, 0]
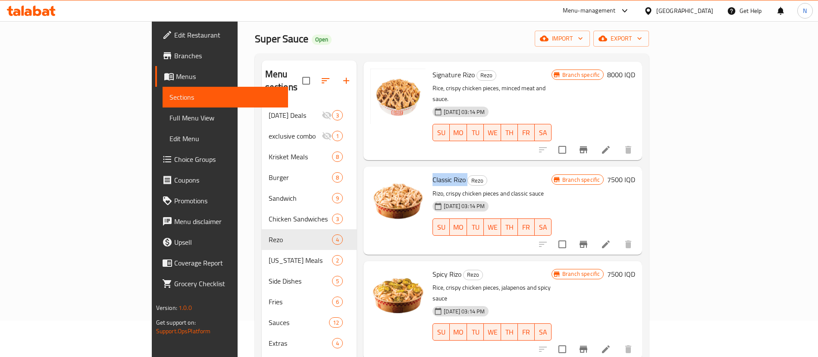
drag, startPoint x: 393, startPoint y: 157, endPoint x: 429, endPoint y: 156, distance: 35.8
click at [429, 170] on div "Classic Rizo Rezo Rizo, crispy chicken pieces and classic sauce 15-05-2025 03:1…" at bounding box center [492, 210] width 126 height 81
copy span "Classic Rizo"
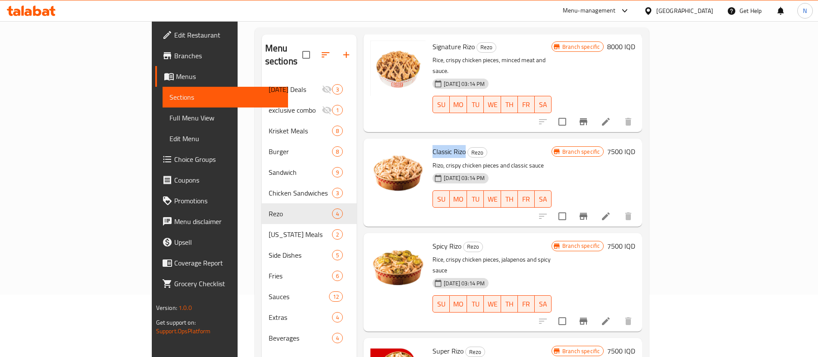
scroll to position [0, 0]
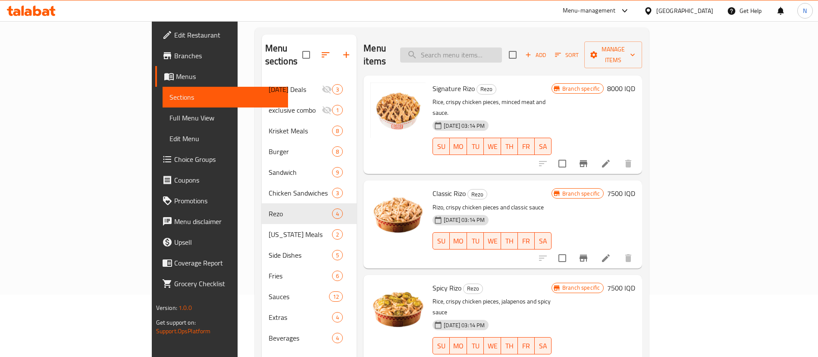
click at [494, 51] on input "search" at bounding box center [451, 54] width 102 height 15
type input "w"
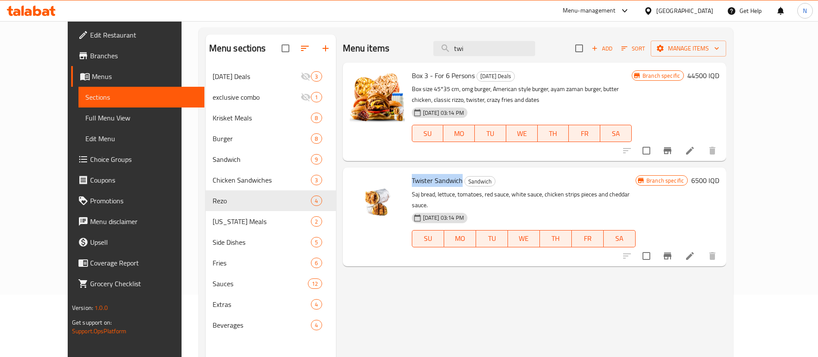
drag, startPoint x: 395, startPoint y: 175, endPoint x: 445, endPoint y: 180, distance: 50.4
click at [445, 180] on span "Twister Sandwich" at bounding box center [437, 180] width 51 height 13
copy span "Twister Sandwich"
drag, startPoint x: 494, startPoint y: 47, endPoint x: 467, endPoint y: 50, distance: 26.9
click at [467, 50] on input "twi" at bounding box center [485, 48] width 102 height 15
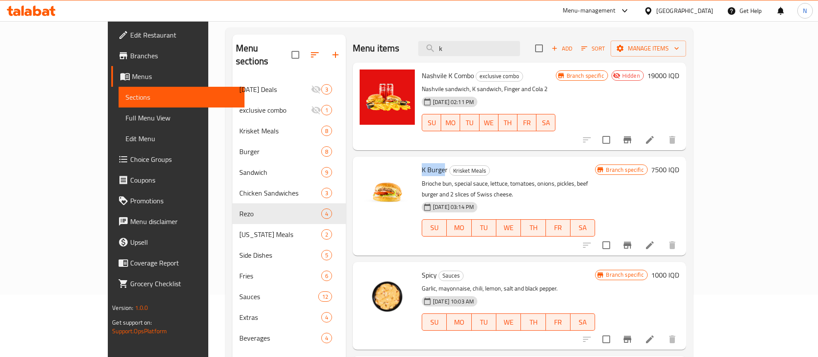
drag, startPoint x: 392, startPoint y: 165, endPoint x: 418, endPoint y: 174, distance: 27.4
click at [418, 174] on div "K Burger Krisket Meals Brioche bun, special sauce, lettuce, tomatoes, onions, p…" at bounding box center [508, 205] width 180 height 91
drag, startPoint x: 419, startPoint y: 168, endPoint x: 395, endPoint y: 168, distance: 23.7
click at [422, 168] on span "K Burger" at bounding box center [435, 169] width 26 height 13
copy span "K Burger"
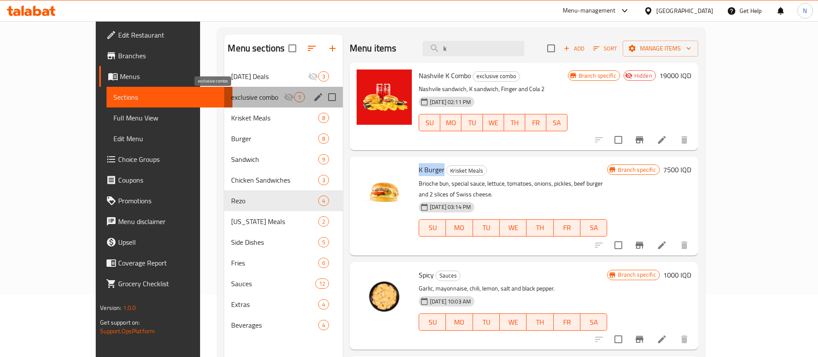
click at [231, 94] on span "exclusive combo" at bounding box center [257, 97] width 52 height 10
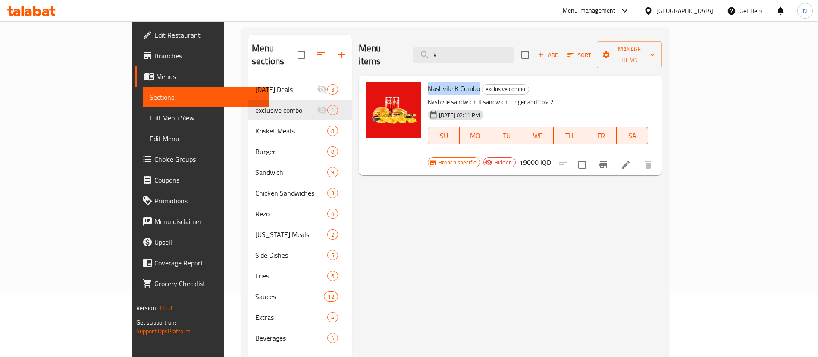
drag, startPoint x: 395, startPoint y: 76, endPoint x: 446, endPoint y: 75, distance: 50.5
click at [446, 82] on span "Nashvile K Combo" at bounding box center [454, 88] width 52 height 13
copy span "Nashvile K Combo"
drag, startPoint x: 493, startPoint y: 50, endPoint x: 442, endPoint y: 48, distance: 51.4
click at [442, 48] on div "Menu items k Add Sort Manage items" at bounding box center [510, 55] width 303 height 41
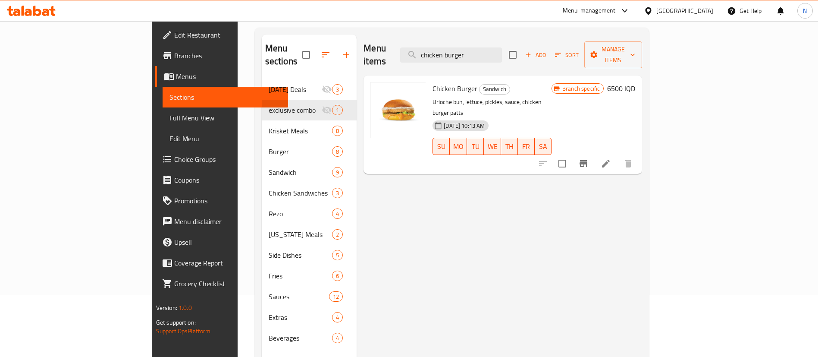
type input "chicken burger"
drag, startPoint x: 395, startPoint y: 78, endPoint x: 438, endPoint y: 73, distance: 43.4
click at [438, 82] on h6 "Chicken Burger Sandwich" at bounding box center [492, 88] width 119 height 12
